Goal: Task Accomplishment & Management: Use online tool/utility

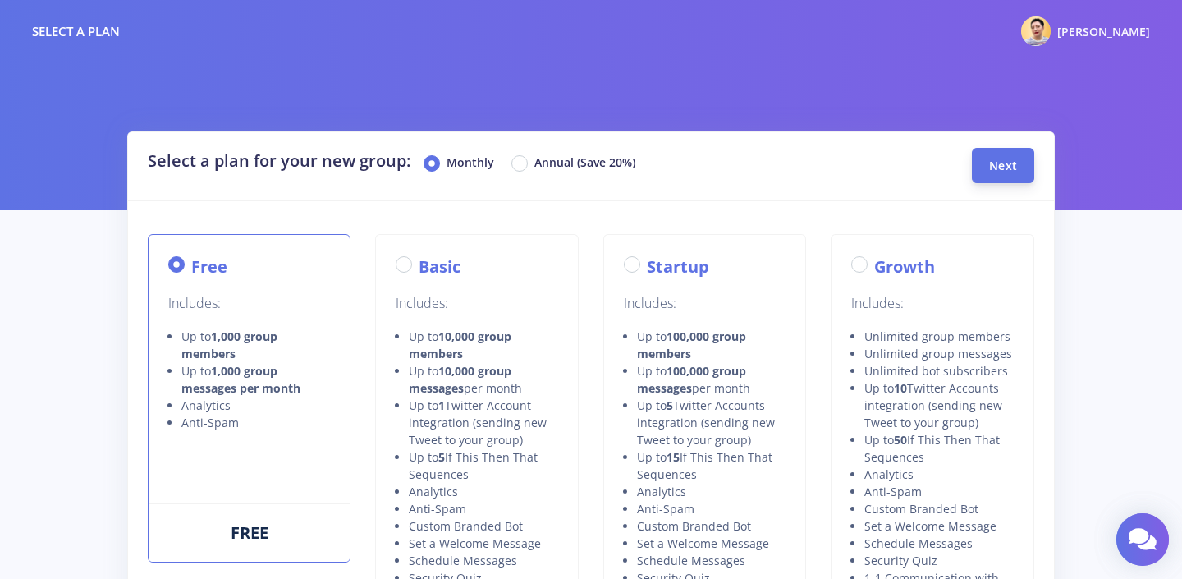
click at [1002, 173] on button "Next" at bounding box center [1003, 165] width 62 height 35
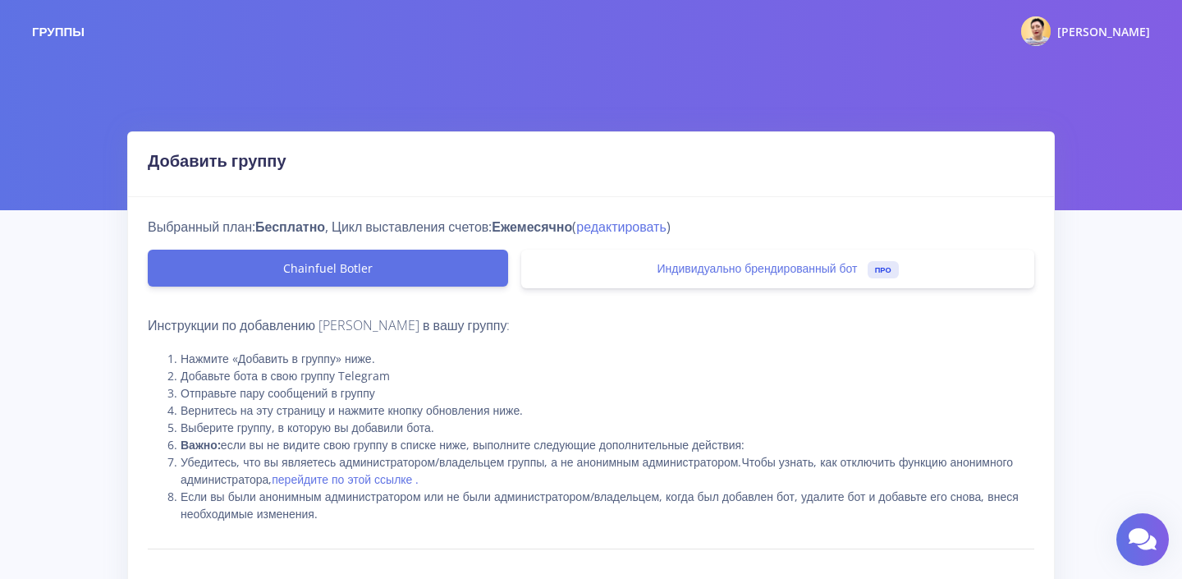
click at [695, 107] on div at bounding box center [591, 105] width 1182 height 210
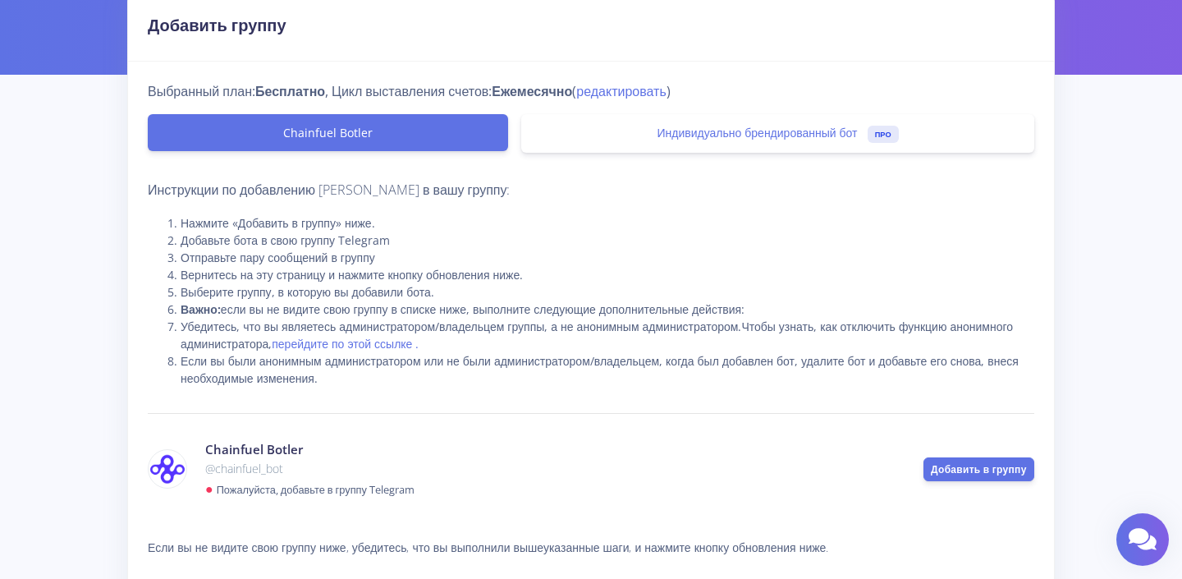
scroll to position [142, 0]
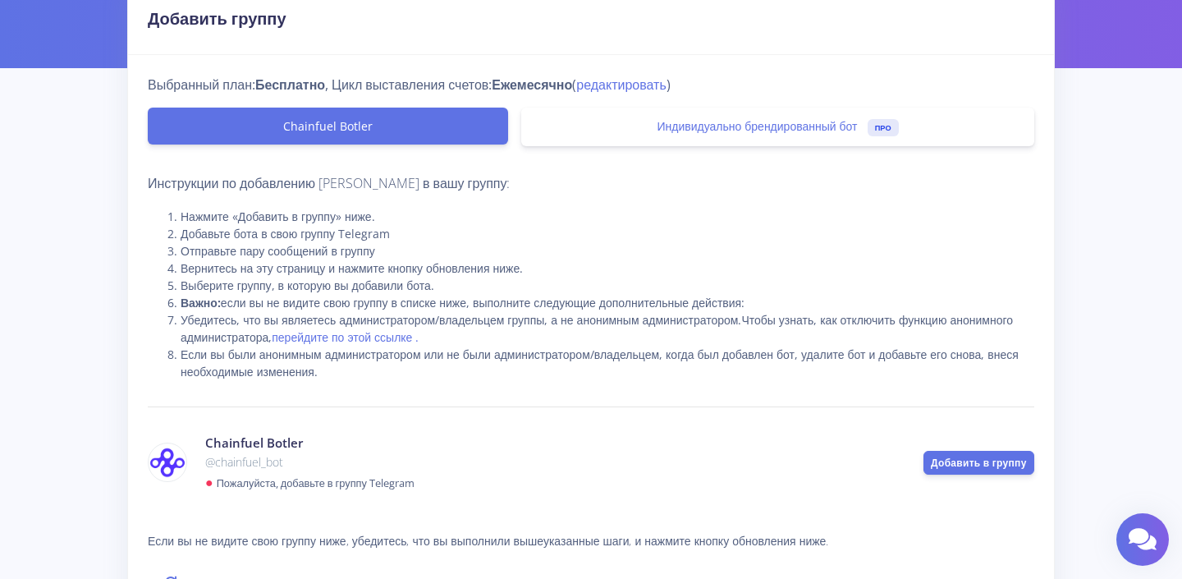
click at [313, 236] on font "Добавьте бота в свою группу Telegram" at bounding box center [285, 234] width 209 height 16
click at [249, 251] on font "Отправьте пару сообщений в группу" at bounding box center [278, 251] width 194 height 16
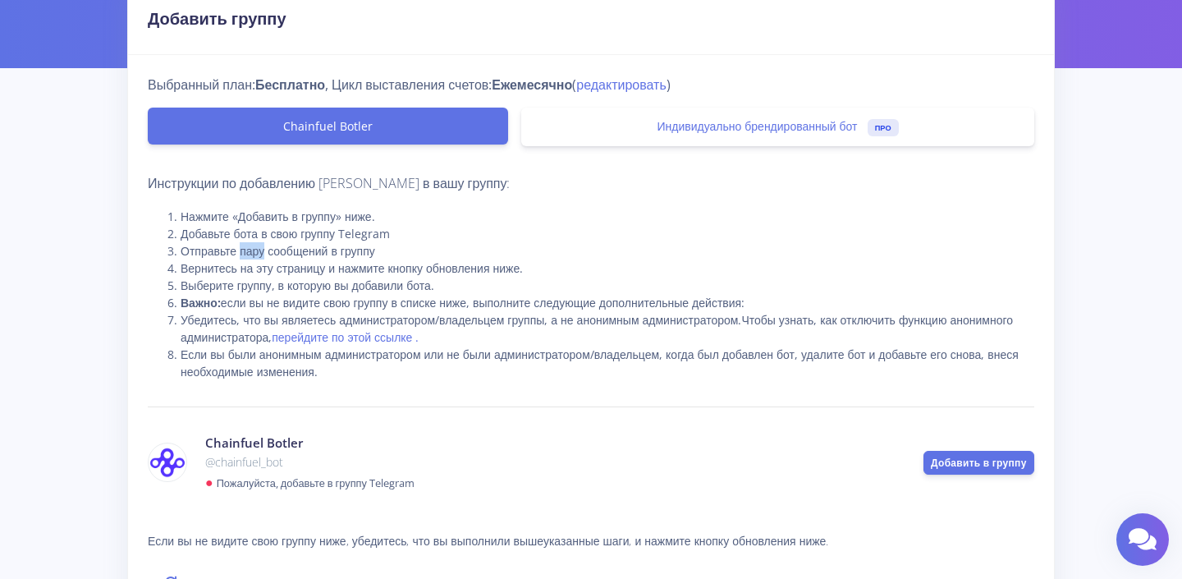
click at [249, 251] on font "Отправьте пару сообщений в группу" at bounding box center [278, 251] width 194 height 16
click at [239, 272] on font "Вернитесь на эту страницу и нажмите кнопку обновления ниже." at bounding box center [352, 268] width 342 height 16
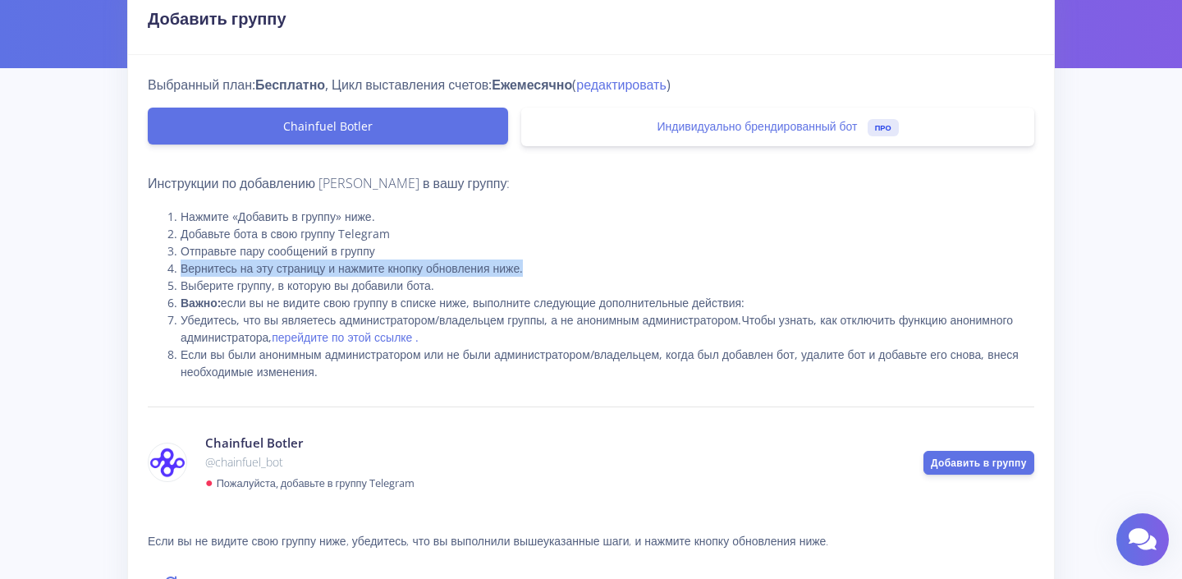
click at [299, 263] on font "Вернитесь на эту страницу и нажмите кнопку обновления ниже." at bounding box center [352, 268] width 342 height 16
click at [282, 291] on font "Выберите группу, в которую вы добавили бота." at bounding box center [308, 285] width 254 height 16
click at [276, 313] on font "Убедитесь, что вы являетесь администратором/владельцем группы, а не анонимным а…" at bounding box center [461, 320] width 561 height 16
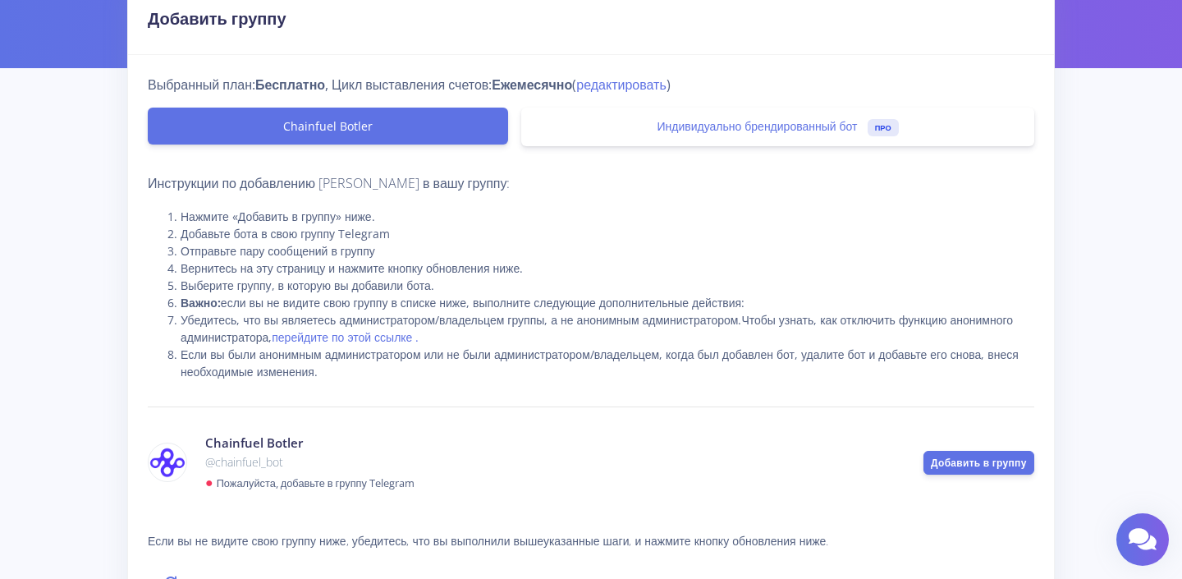
click at [276, 313] on font "Убедитесь, что вы являетесь администратором/владельцем группы, а не анонимным а…" at bounding box center [461, 320] width 561 height 16
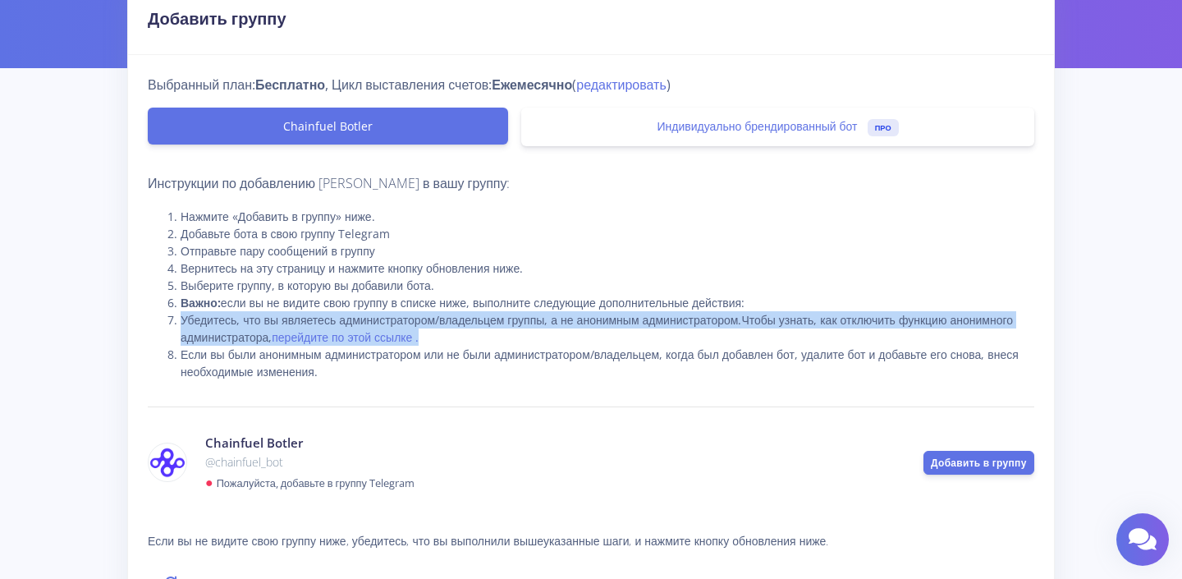
click at [276, 313] on font "Убедитесь, что вы являетесь администратором/владельцем группы, а не анонимным а…" at bounding box center [461, 320] width 561 height 16
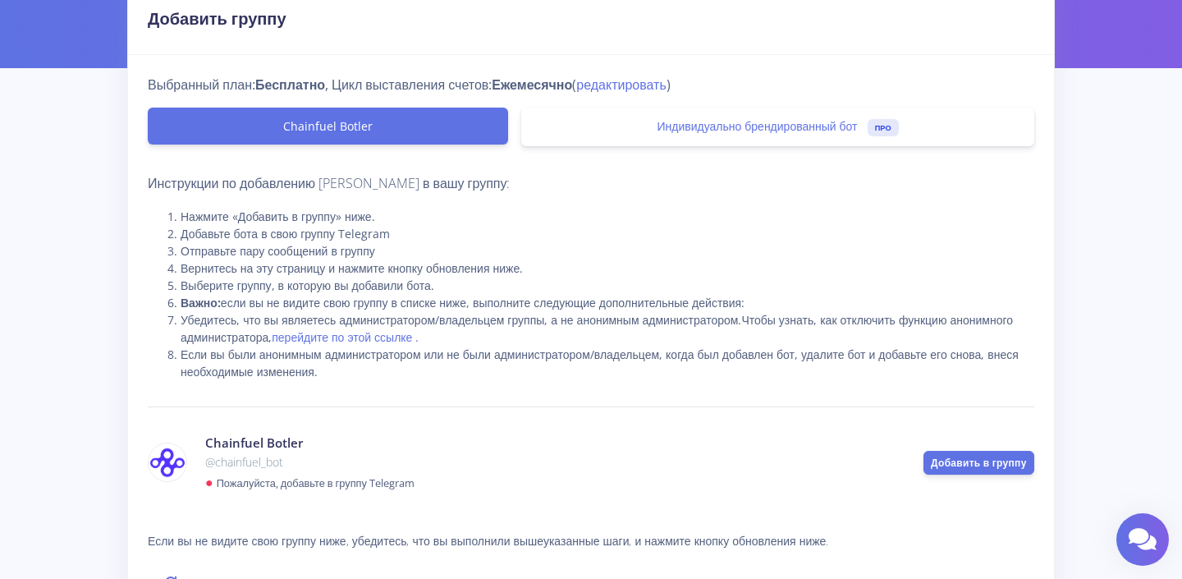
click at [279, 301] on font "если вы не видите свою группу в списке ниже, выполните следующие дополнительные…" at bounding box center [483, 303] width 524 height 16
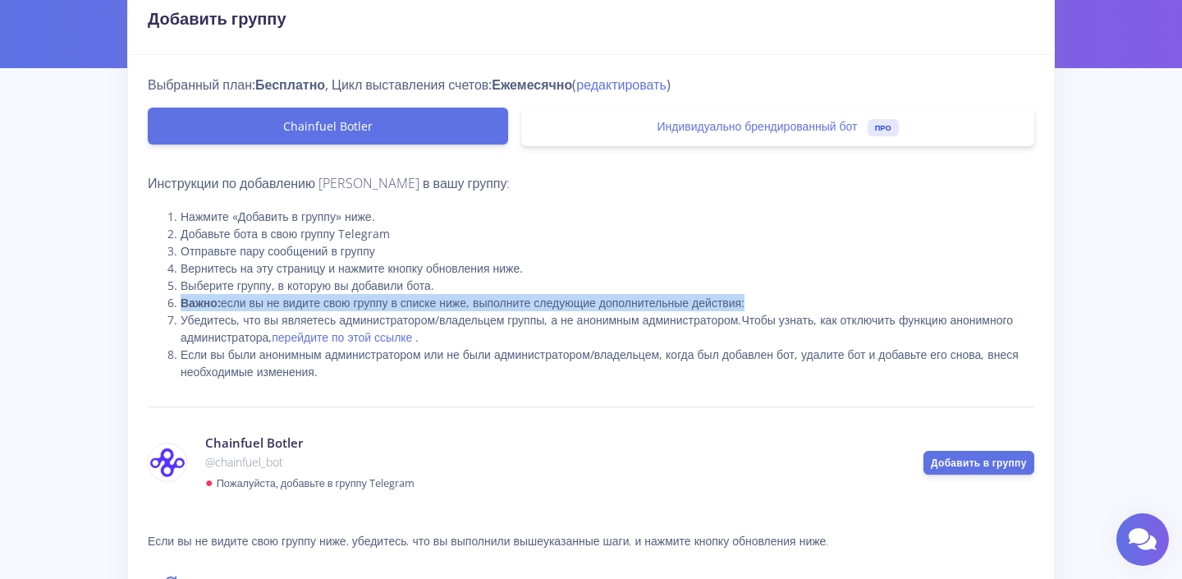
click at [264, 328] on li "Убедитесь, что вы являетесь администратором/владельцем группы, а не анонимным а…" at bounding box center [607, 328] width 853 height 34
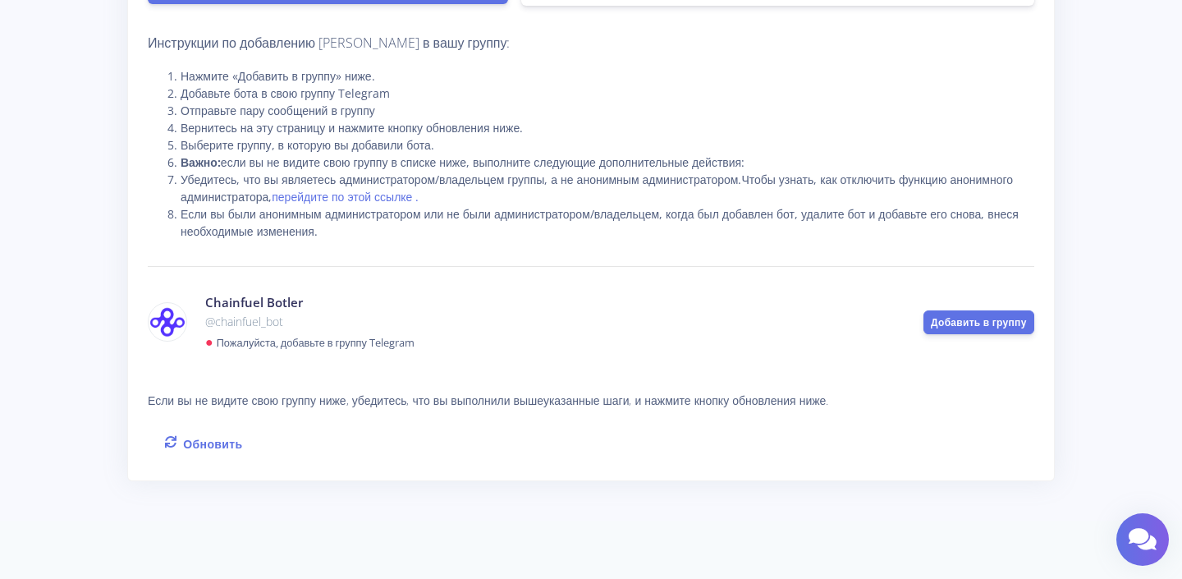
scroll to position [286, 0]
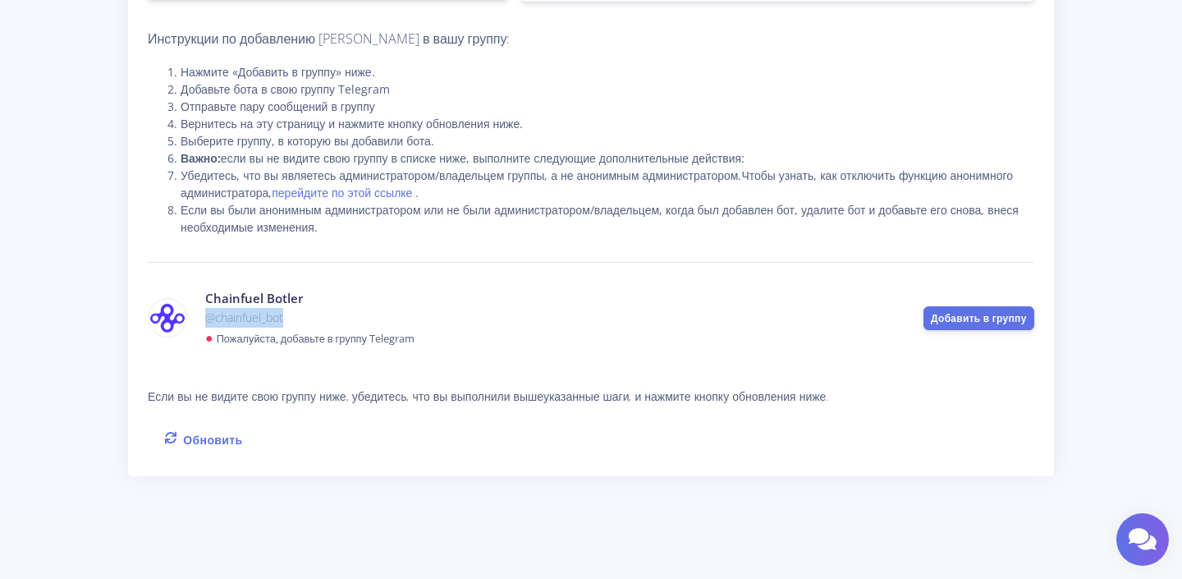
drag, startPoint x: 207, startPoint y: 319, endPoint x: 300, endPoint y: 320, distance: 93.6
click at [300, 319] on p "@chainfuel_bot" at bounding box center [551, 318] width 693 height 20
copy font "@chainfuel_bot"
click at [210, 440] on font "Обновить" at bounding box center [212, 439] width 59 height 16
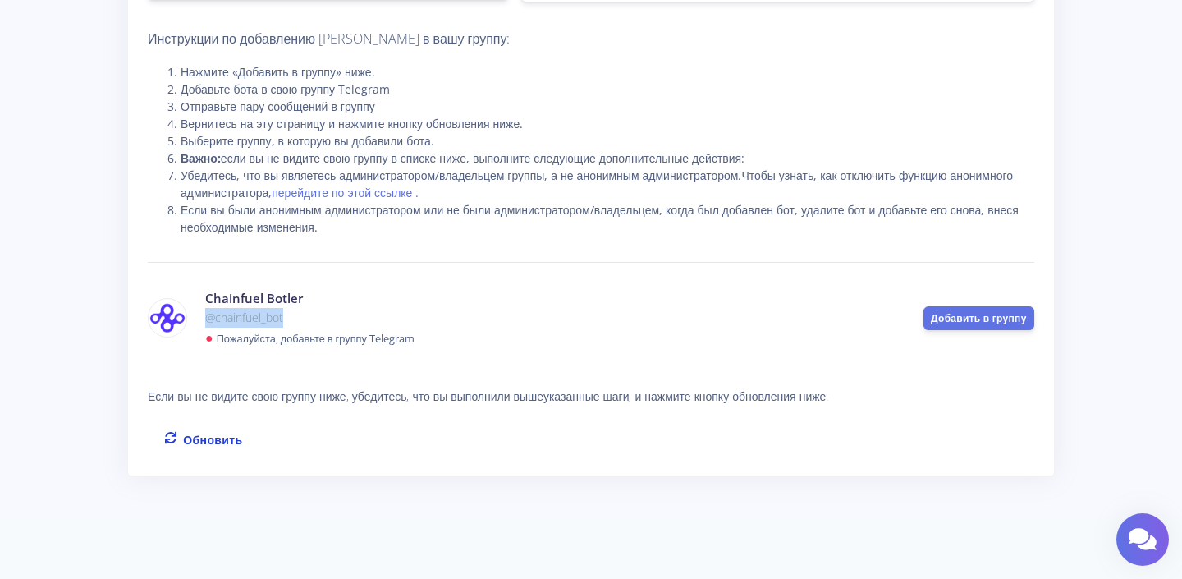
click at [210, 440] on font "Обновить" at bounding box center [212, 439] width 59 height 16
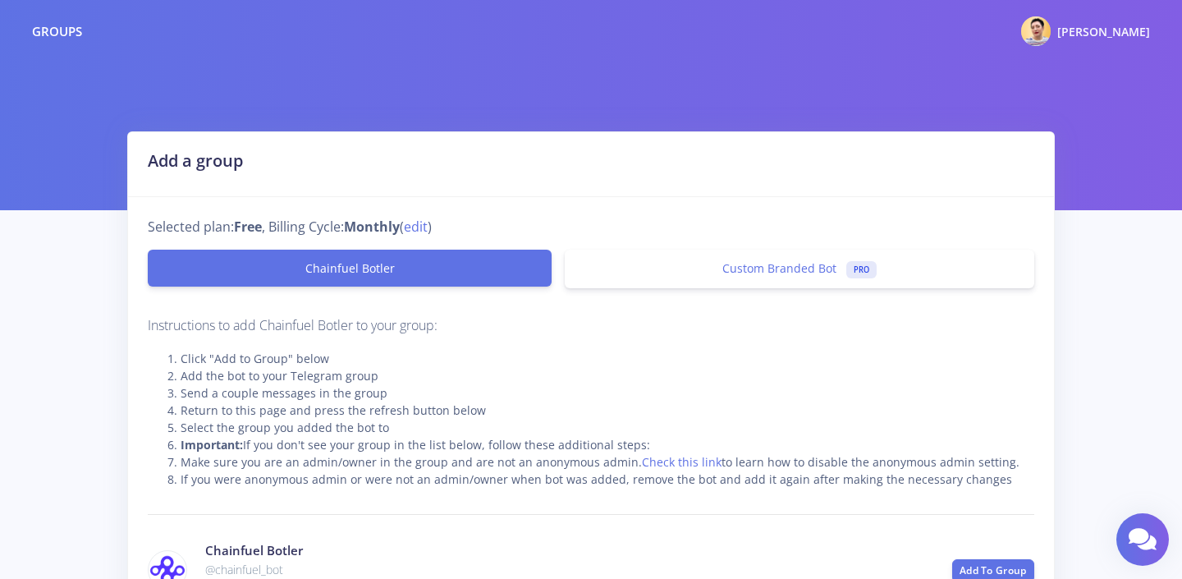
scroll to position [253, 0]
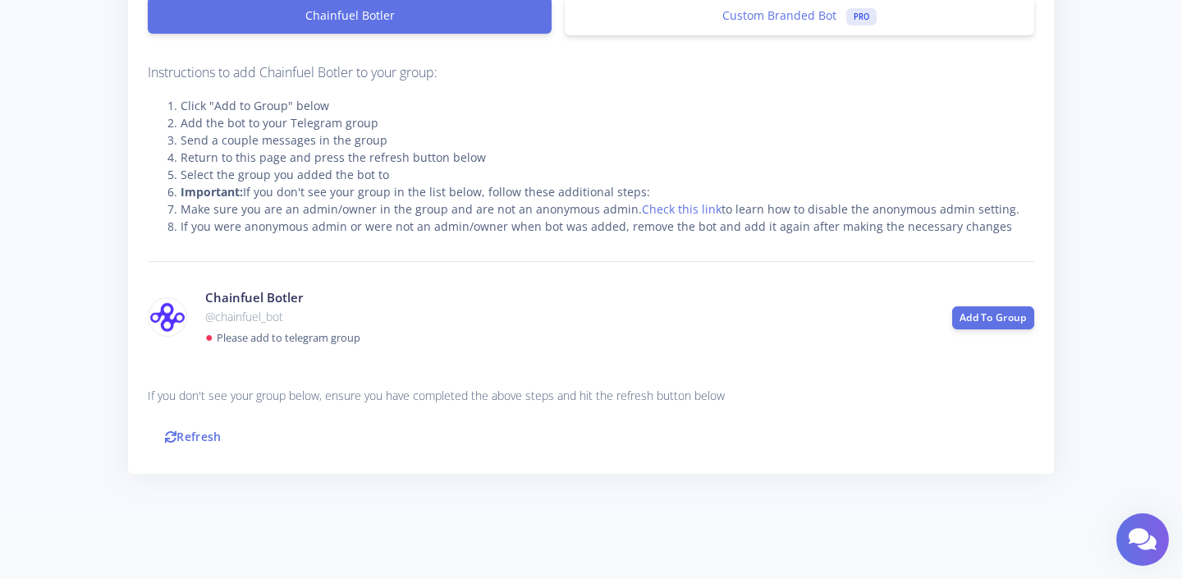
click at [210, 440] on link "Refresh" at bounding box center [193, 436] width 91 height 35
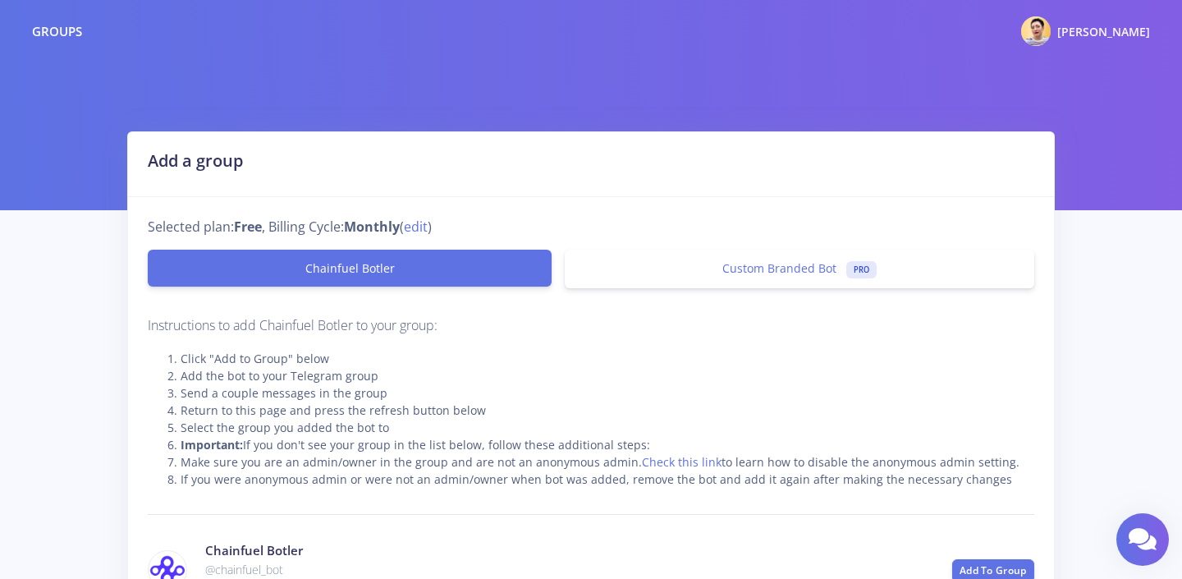
scroll to position [242, 0]
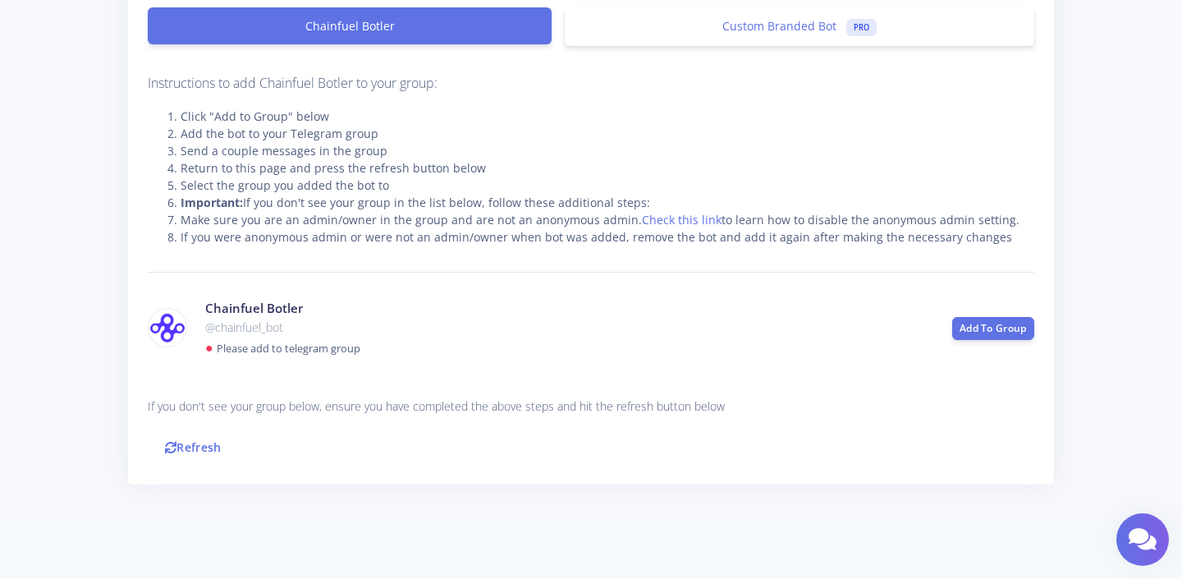
click at [269, 403] on p "If you don't see your group below, ensure you have completed the above steps an…" at bounding box center [591, 406] width 886 height 20
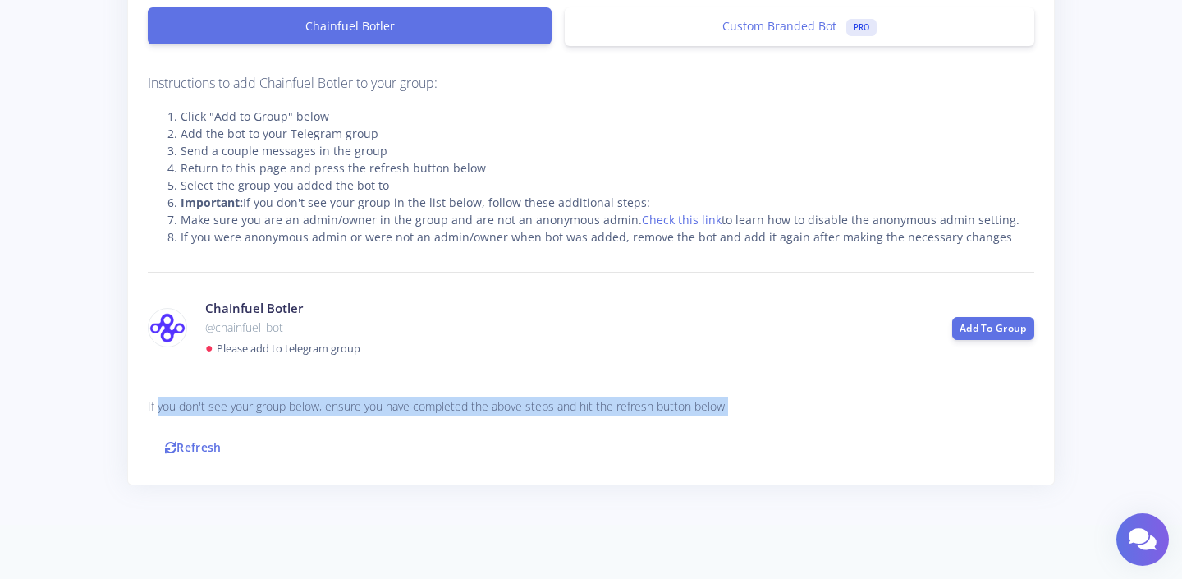
click at [426, 400] on p "If you don't see your group below, ensure you have completed the above steps an…" at bounding box center [591, 406] width 886 height 20
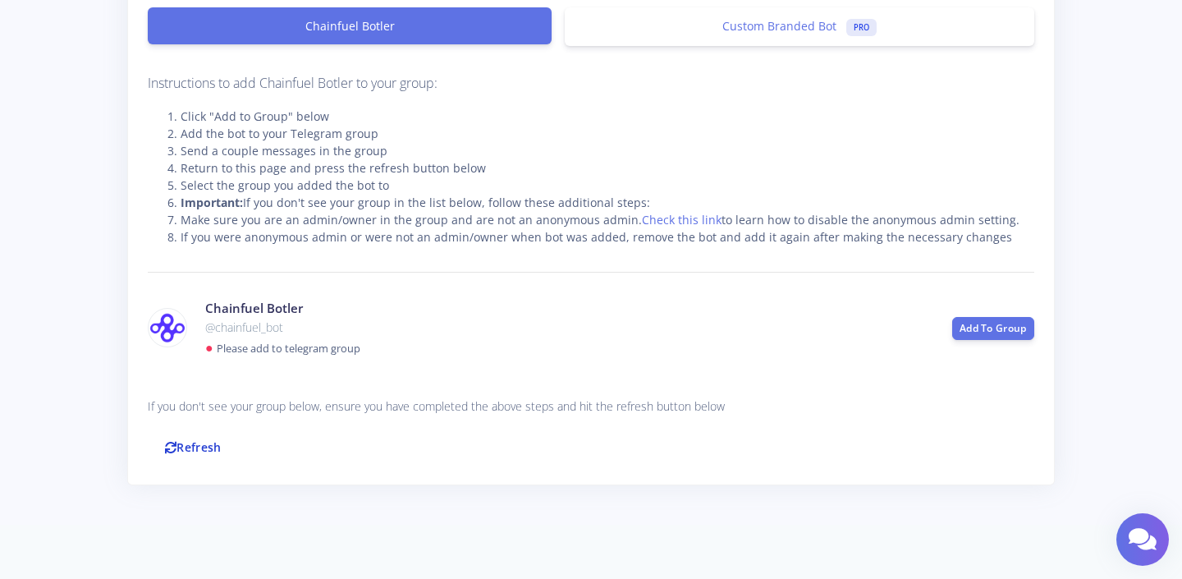
click at [195, 444] on link "Refresh" at bounding box center [193, 446] width 91 height 35
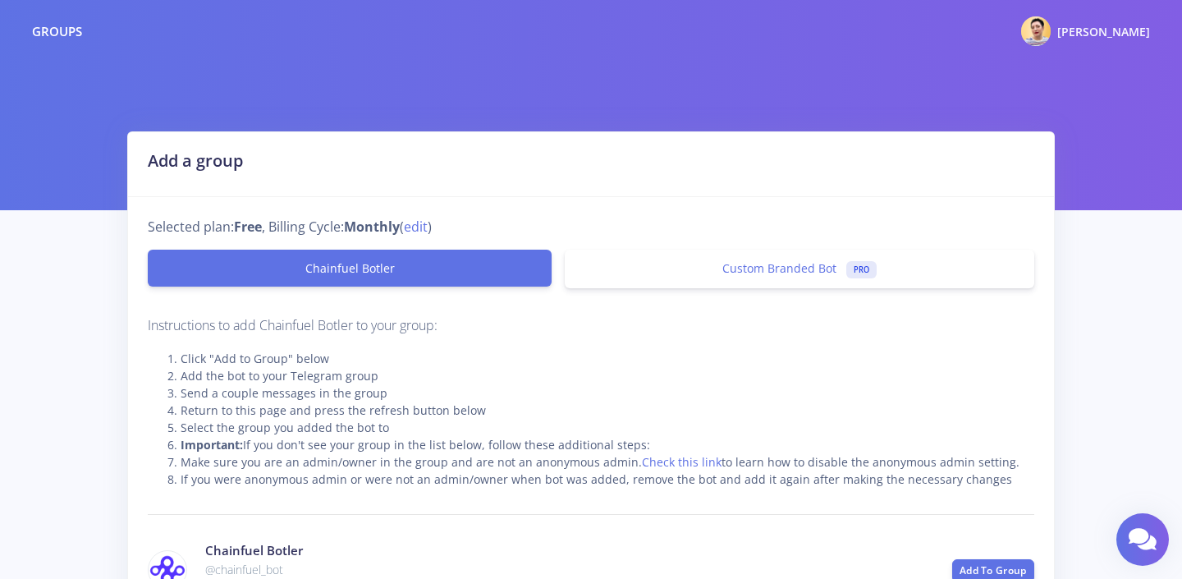
scroll to position [242, 0]
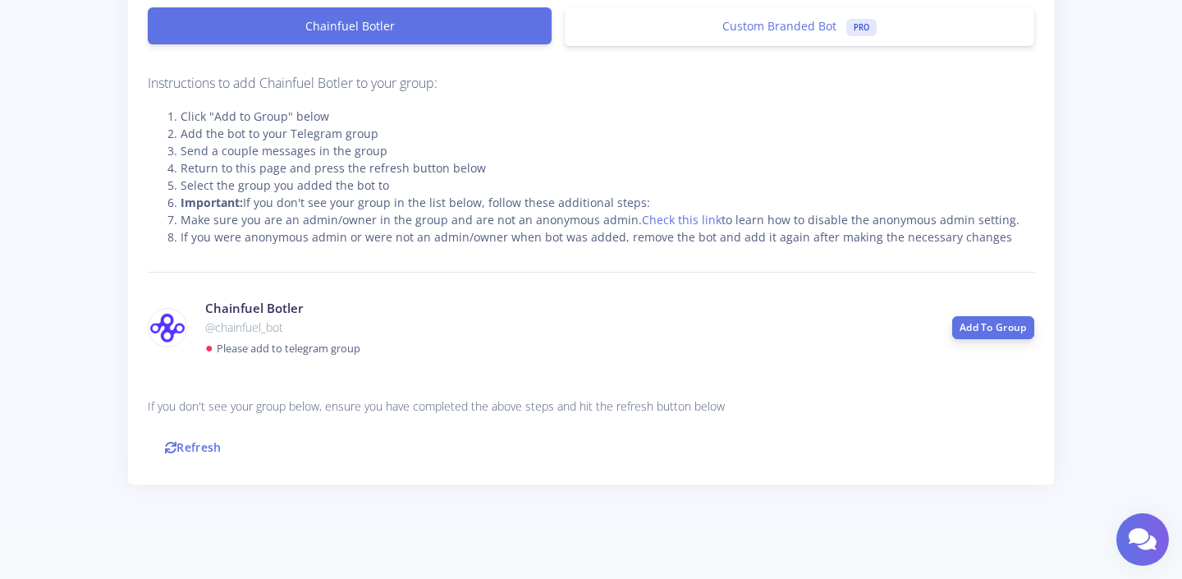
click at [1014, 332] on link "Add To Group" at bounding box center [993, 327] width 82 height 23
click at [204, 443] on link "Refresh" at bounding box center [193, 446] width 91 height 35
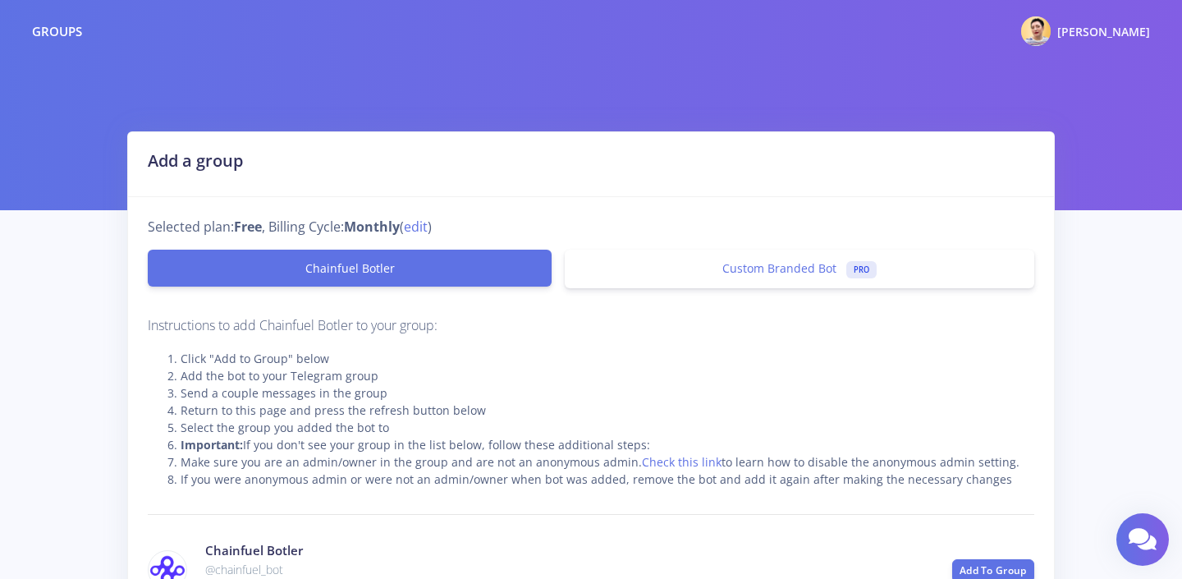
scroll to position [242, 0]
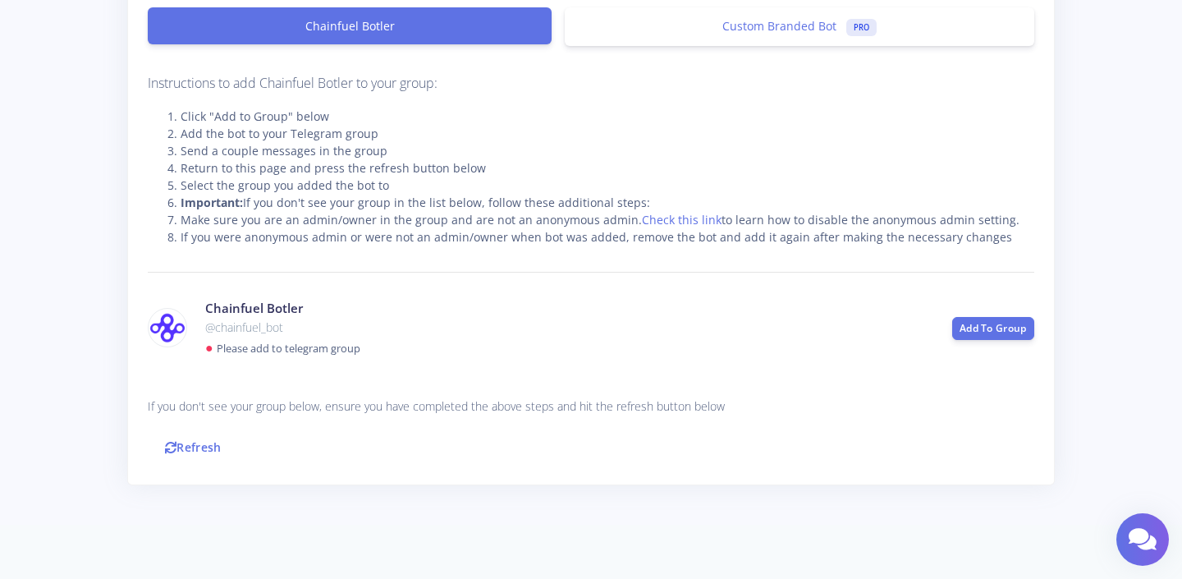
click at [204, 443] on link "Refresh" at bounding box center [193, 446] width 91 height 35
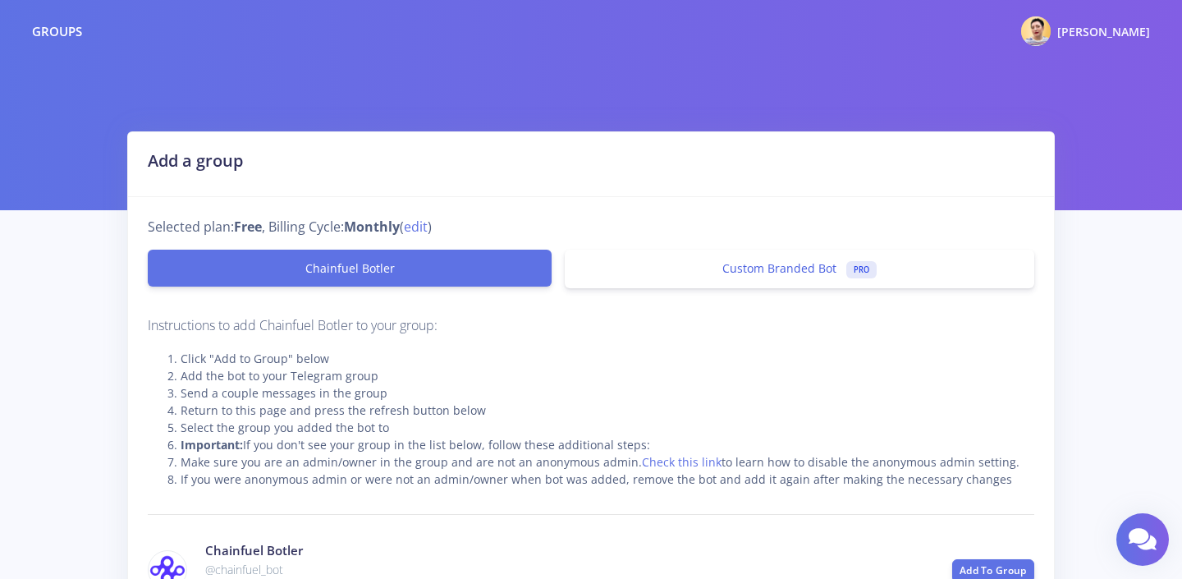
click at [707, 281] on link "Custom Branded Bot PRO" at bounding box center [799, 268] width 469 height 39
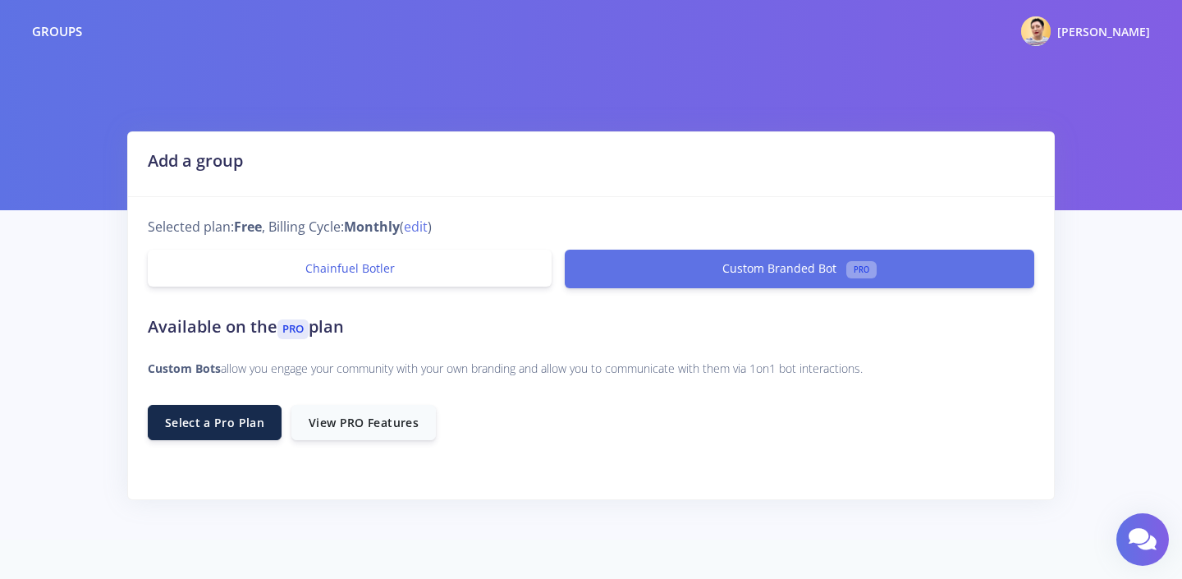
click at [390, 275] on link "Chainfuel Botler" at bounding box center [350, 267] width 404 height 37
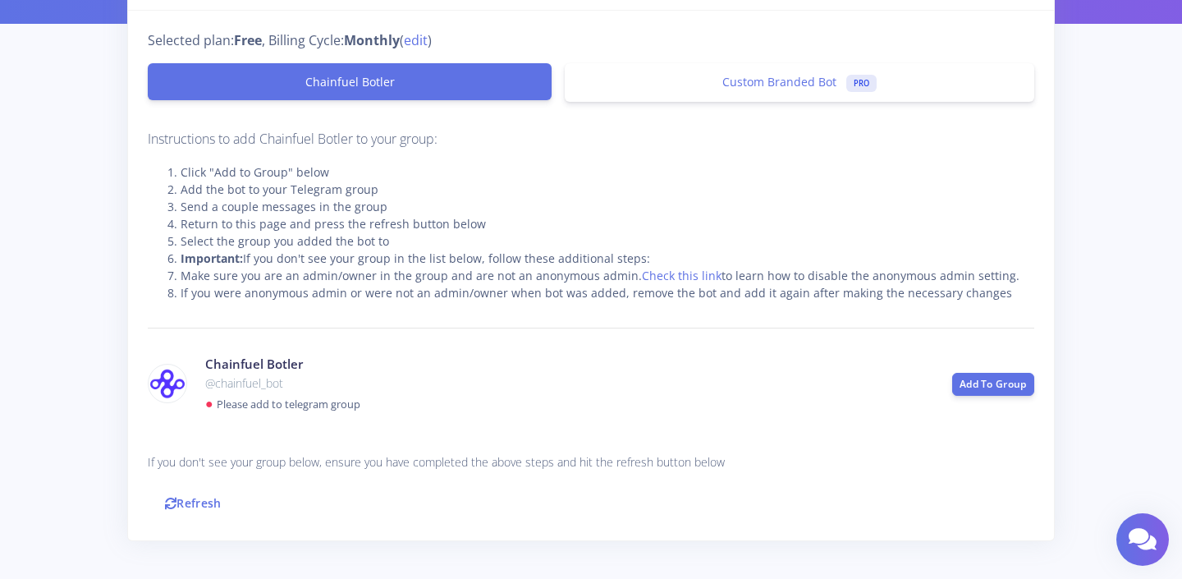
scroll to position [253, 0]
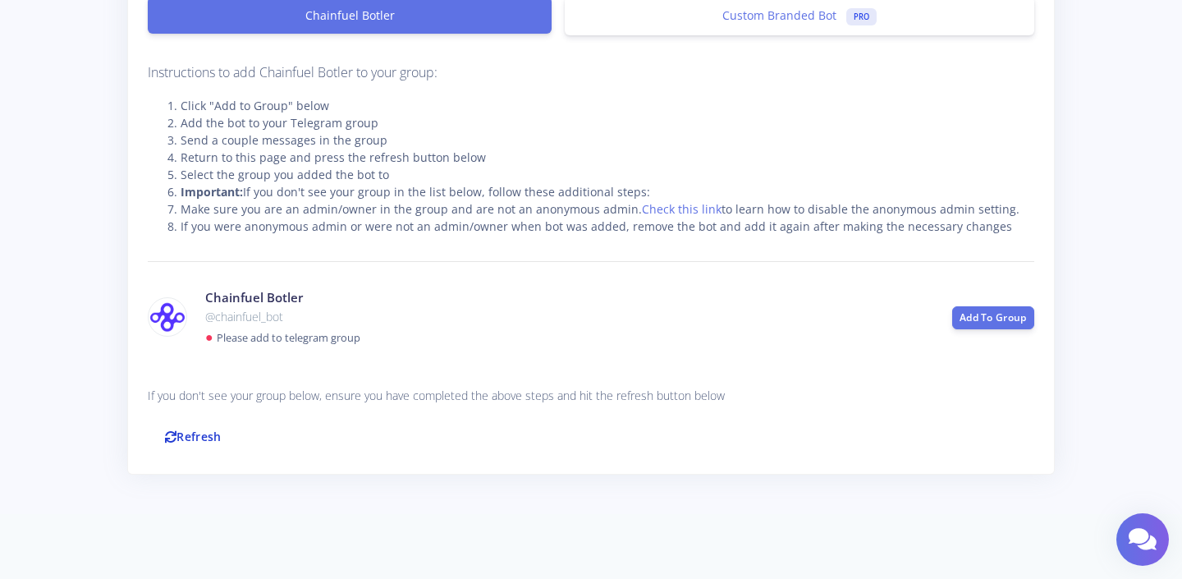
click at [192, 434] on link "Refresh" at bounding box center [193, 436] width 91 height 35
